Goal: Communication & Community: Answer question/provide support

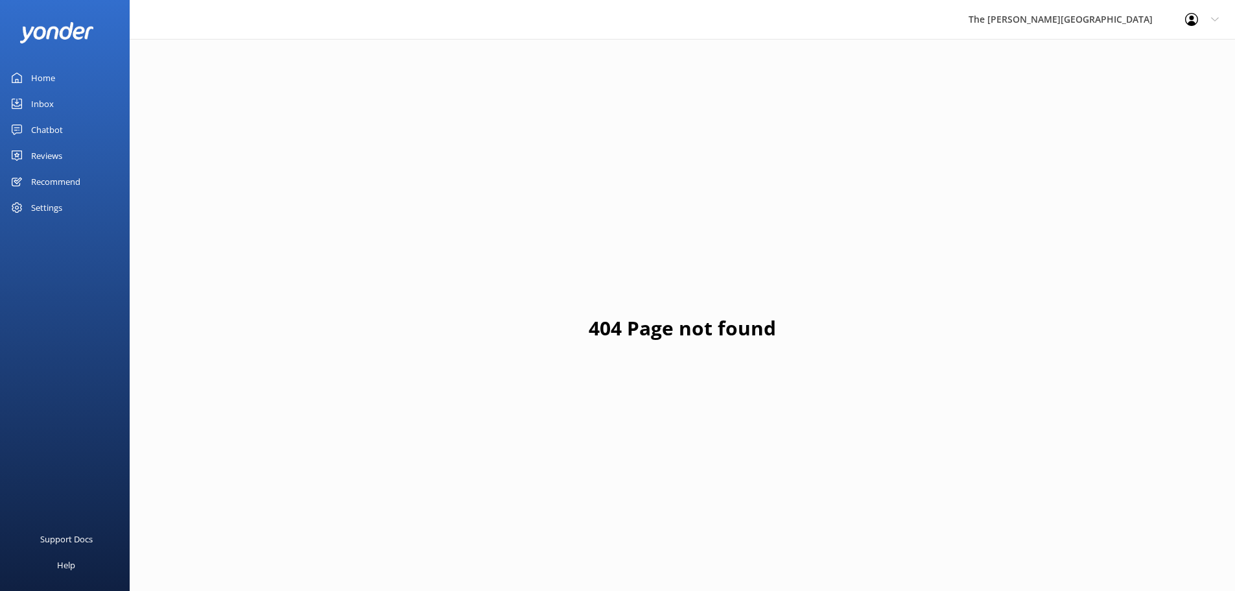
click at [54, 77] on div "Home" at bounding box center [43, 78] width 24 height 26
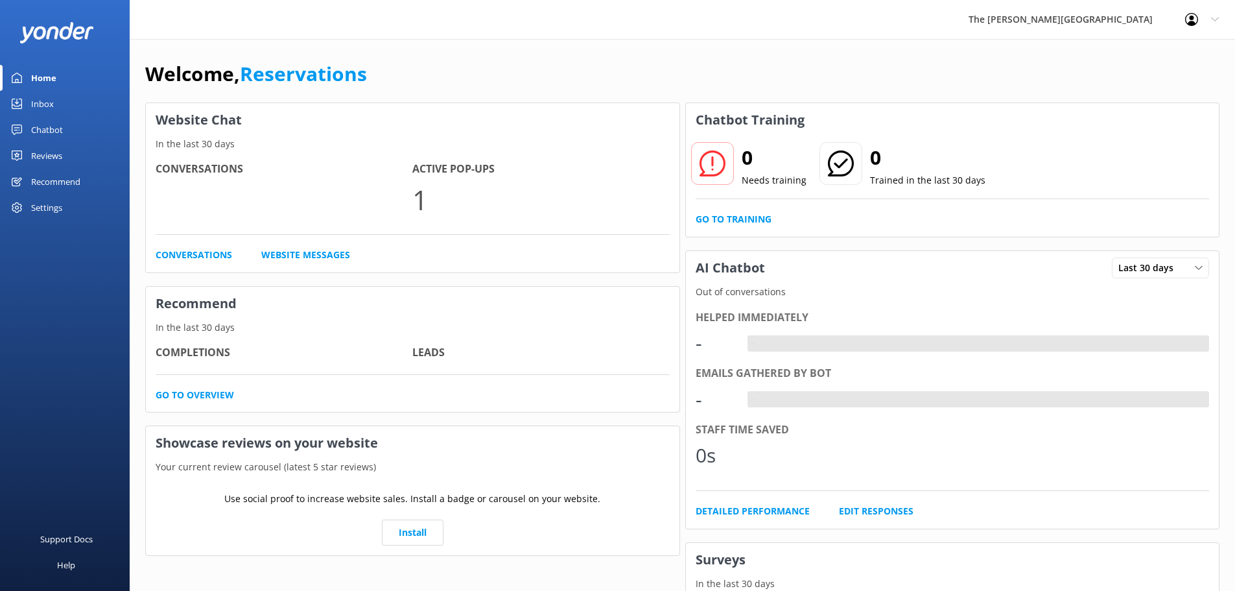
click at [52, 96] on div "Inbox" at bounding box center [42, 104] width 23 height 26
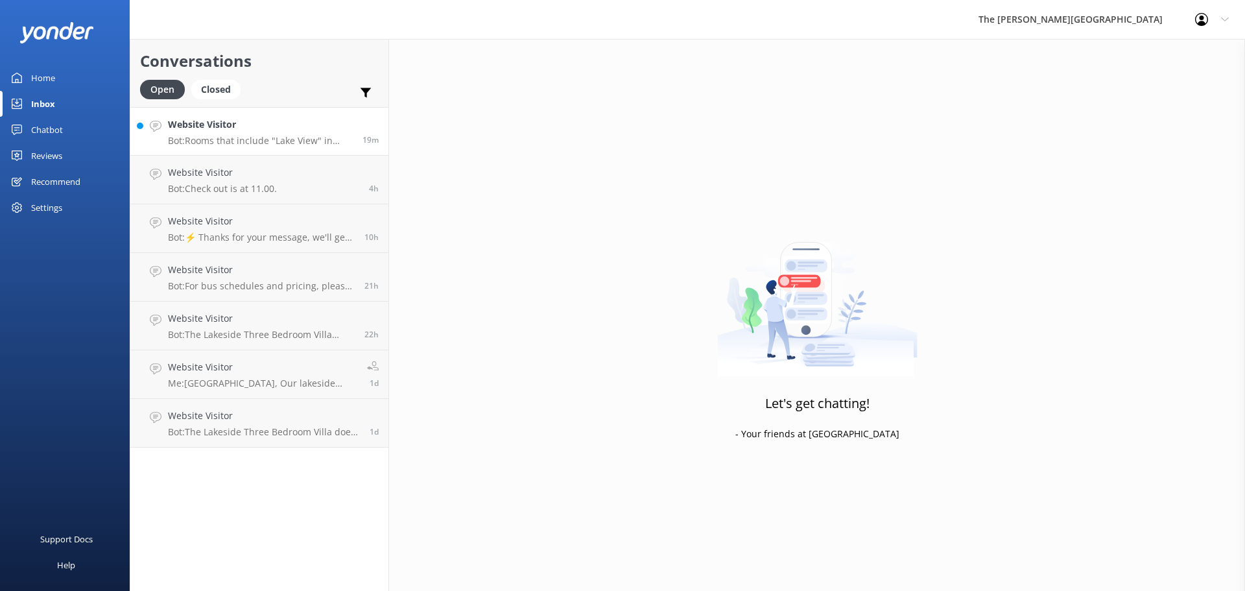
click at [255, 137] on p "Bot: Rooms that include "Lake View" in their name, along with our Penthouses an…" at bounding box center [260, 141] width 185 height 12
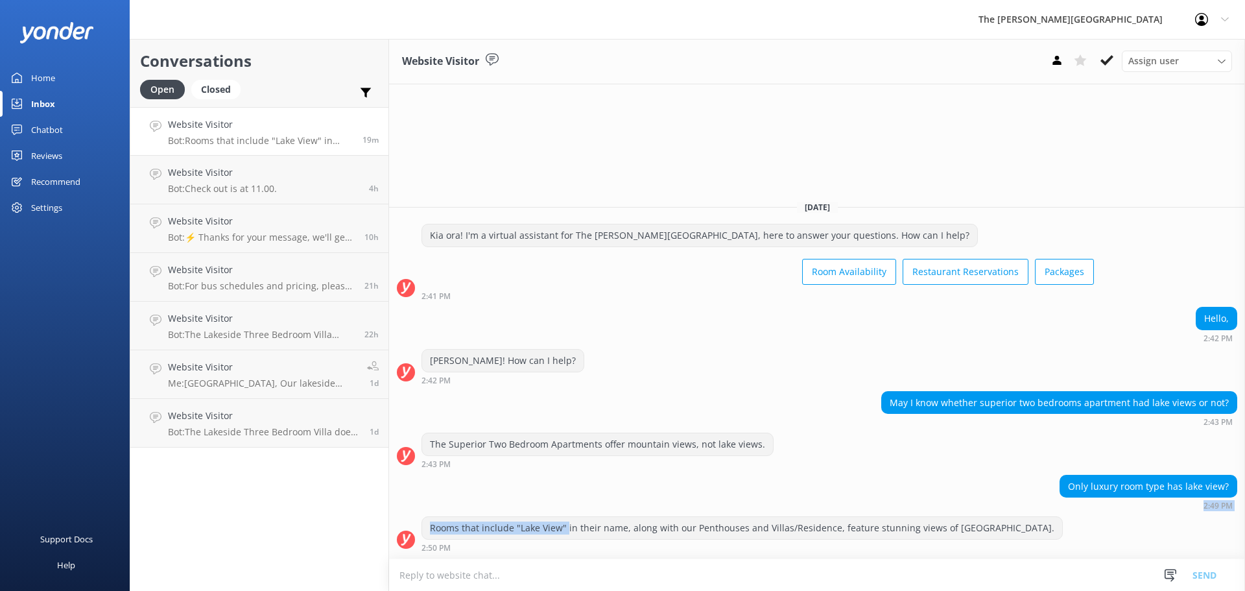
drag, startPoint x: 590, startPoint y: 523, endPoint x: 833, endPoint y: 515, distance: 243.3
click at [833, 515] on div "[DATE] Kia ora! I'm a virtual assistant for The [PERSON_NAME][GEOGRAPHIC_DATA],…" at bounding box center [817, 374] width 856 height 368
drag, startPoint x: 833, startPoint y: 515, endPoint x: 862, endPoint y: 492, distance: 36.5
click at [833, 513] on div "Only luxury room type has lake view? 2:49 PM" at bounding box center [817, 496] width 856 height 42
click at [1054, 432] on div "May I know whether superior two bedrooms apartment had lake views or not? 2:43 …" at bounding box center [817, 412] width 856 height 42
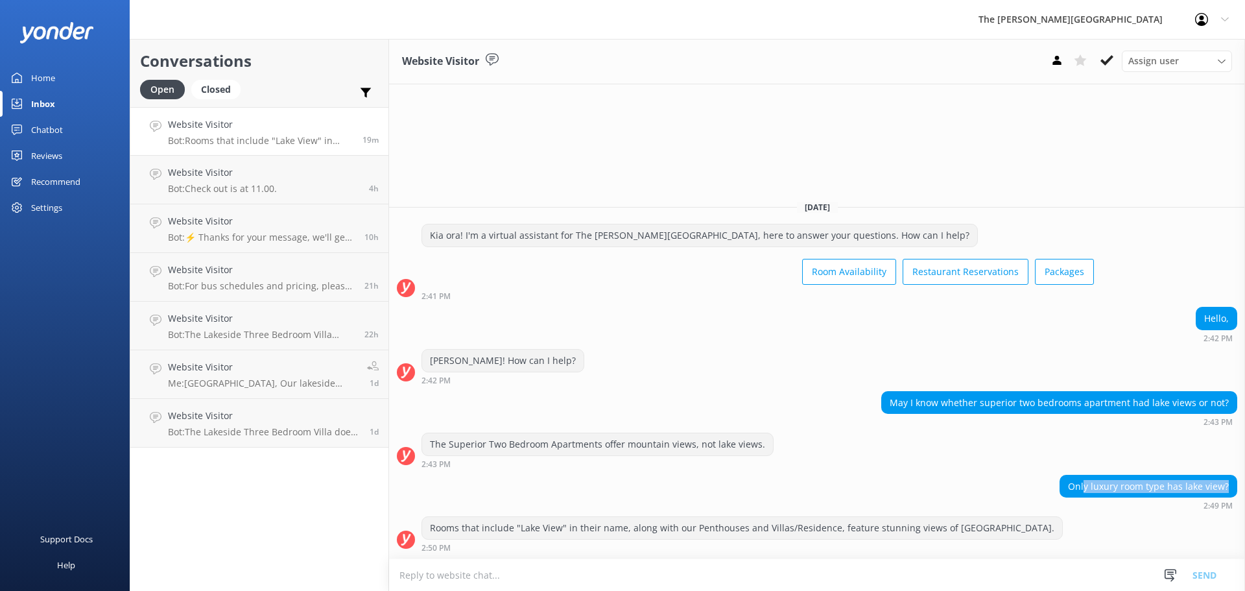
drag, startPoint x: 1086, startPoint y: 480, endPoint x: 1244, endPoint y: 483, distance: 158.2
click at [1244, 483] on div "Only luxury room type has lake view? 2:49 PM" at bounding box center [817, 493] width 856 height 36
click at [1113, 466] on div "The Superior Two Bedroom Apartments offer mountain views, not lake views. 2:43 …" at bounding box center [817, 451] width 856 height 36
drag, startPoint x: 625, startPoint y: 527, endPoint x: 661, endPoint y: 530, distance: 36.5
click at [661, 530] on div "Rooms that include "Lake View" in their name, along with our Penthouses and Vil…" at bounding box center [742, 528] width 640 height 22
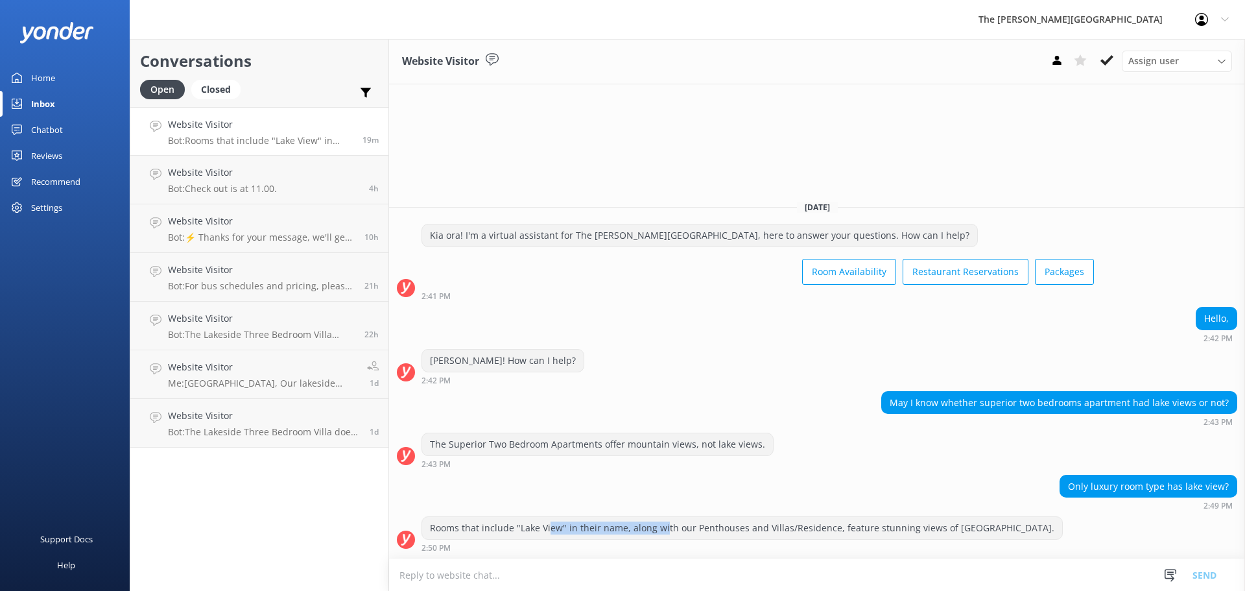
drag, startPoint x: 663, startPoint y: 530, endPoint x: 701, endPoint y: 502, distance: 46.8
click at [665, 530] on div "Rooms that include "Lake View" in their name, along with our Penthouses and Vil…" at bounding box center [742, 528] width 640 height 22
click at [706, 497] on div "Only luxury room type has lake view? 2:49 PM" at bounding box center [817, 493] width 856 height 36
drag, startPoint x: 702, startPoint y: 521, endPoint x: 947, endPoint y: 497, distance: 246.3
click at [940, 503] on div "[DATE] Kia ora! I'm a virtual assistant for The [PERSON_NAME][GEOGRAPHIC_DATA],…" at bounding box center [817, 374] width 856 height 368
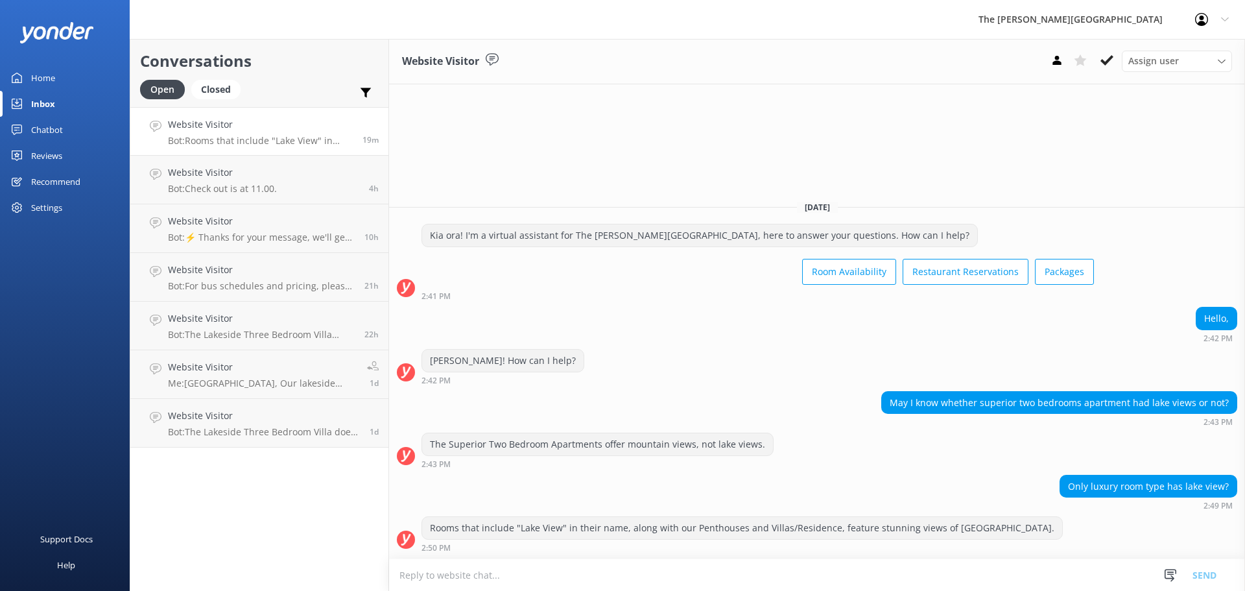
drag, startPoint x: 947, startPoint y: 497, endPoint x: 909, endPoint y: 482, distance: 41.1
click at [947, 496] on div "Only luxury room type has lake view? 2:49 PM" at bounding box center [817, 493] width 856 height 36
click at [189, 178] on h4 "Website Visitor" at bounding box center [222, 172] width 109 height 14
